Goal: Task Accomplishment & Management: Complete application form

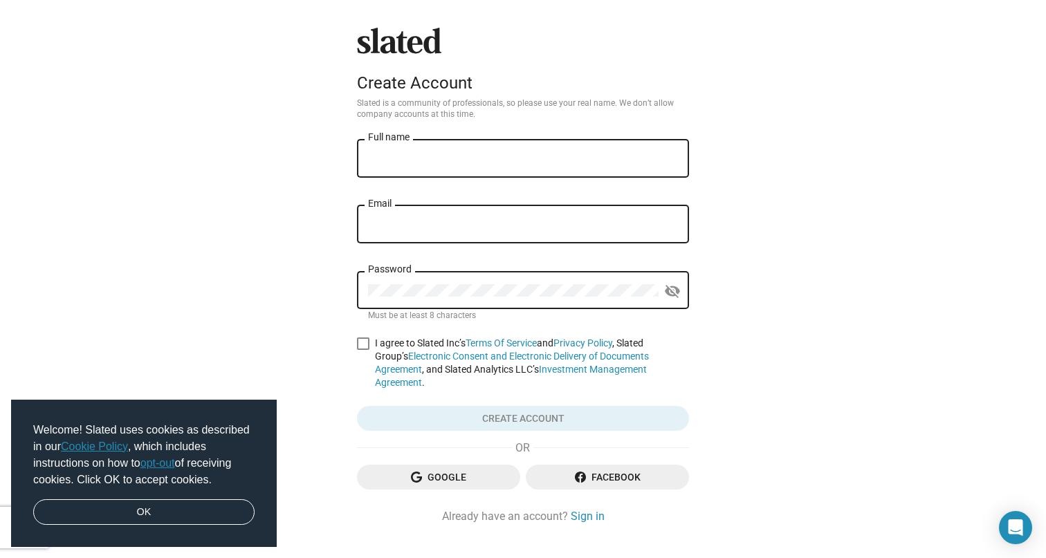
click at [556, 165] on div "Full name" at bounding box center [523, 157] width 310 height 41
type input "[PERSON_NAME]"
click at [541, 230] on input "Email" at bounding box center [523, 225] width 310 height 12
type input "majakorsika@gmail.com"
click at [396, 345] on span "I agree to Slated Inc’s Terms Of Service and Privacy Policy , Slated Group’s El…" at bounding box center [532, 363] width 314 height 53
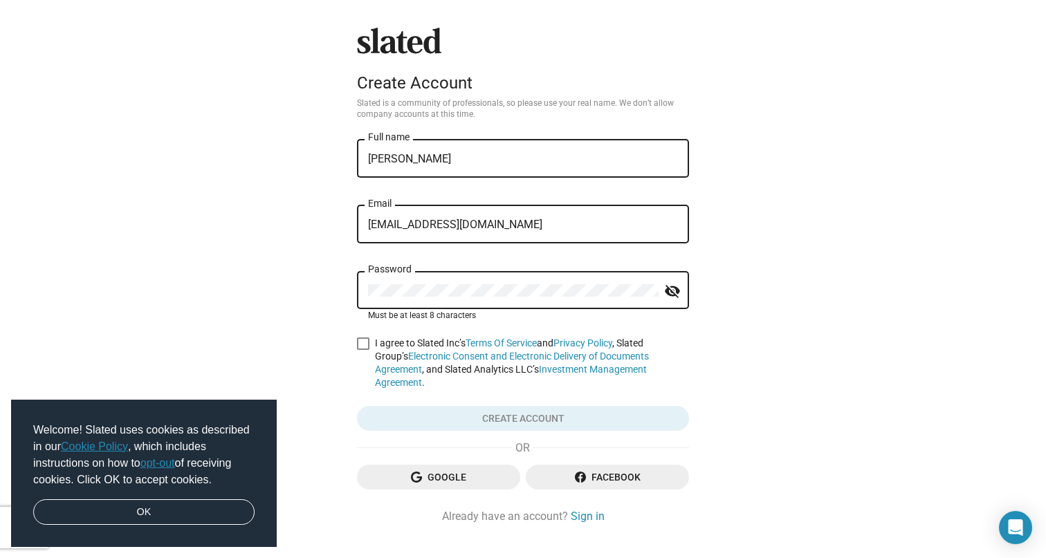
click at [363, 350] on input "I agree to Slated Inc’s Terms Of Service and Privacy Policy , Slated Group’s El…" at bounding box center [362, 350] width 1 height 1
checkbox input "true"
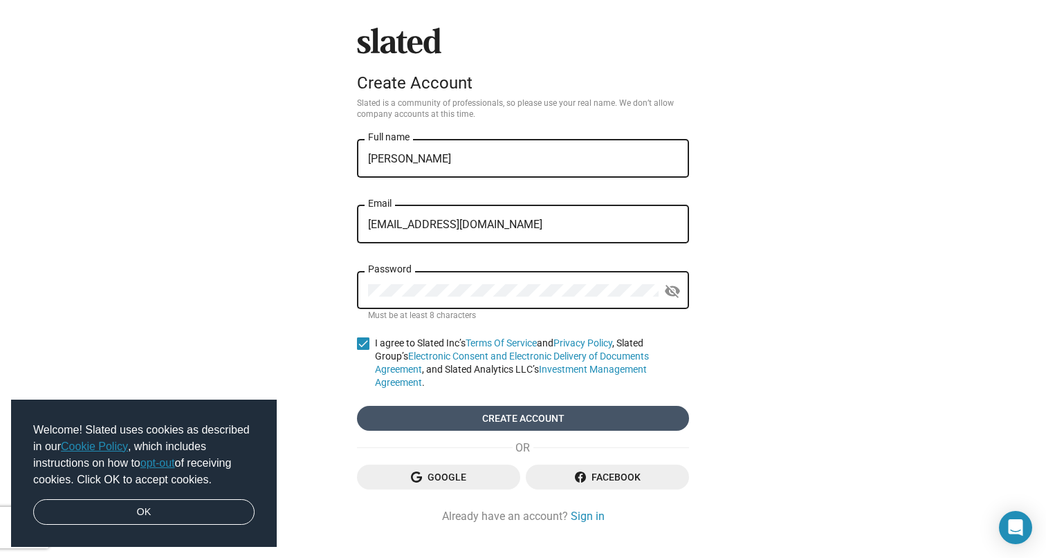
click at [581, 410] on span "Create account" at bounding box center [523, 418] width 310 height 25
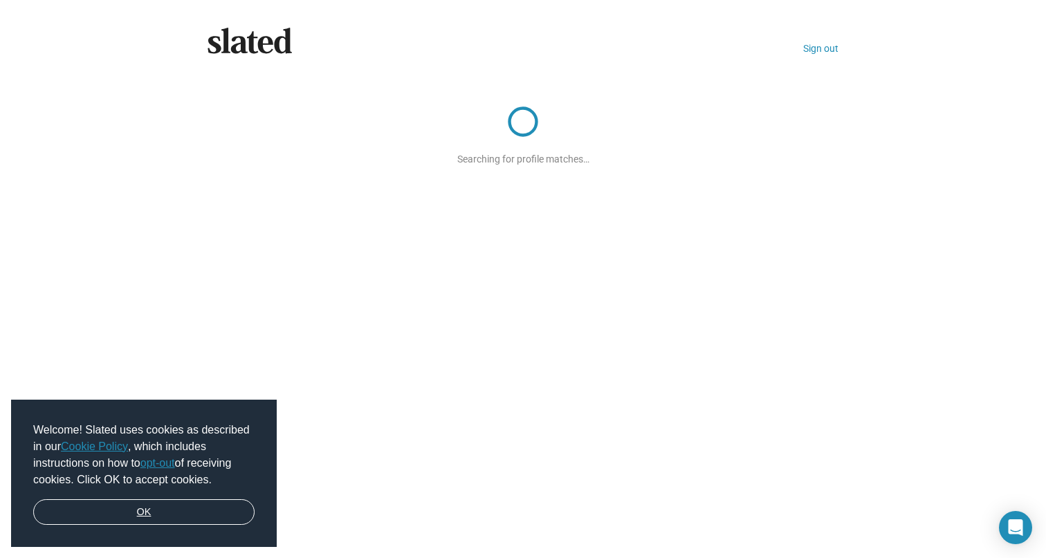
click at [163, 515] on link "OK" at bounding box center [143, 512] width 221 height 26
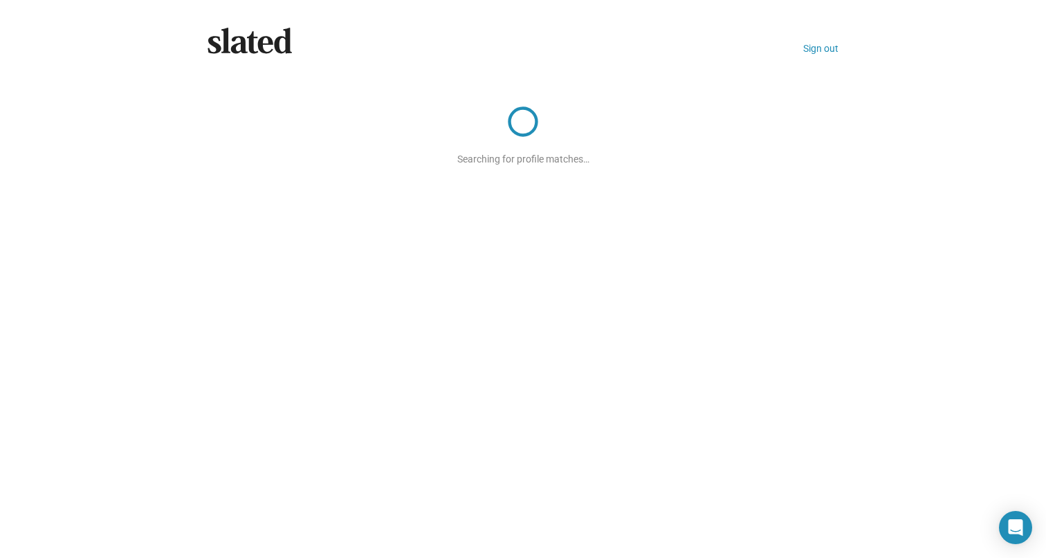
click at [271, 42] on icon at bounding box center [250, 41] width 84 height 26
click at [619, 182] on div "Slated Sign out Searching for profile matches…" at bounding box center [523, 279] width 1046 height 558
